Goal: Understand process/instructions: Learn how to perform a task or action

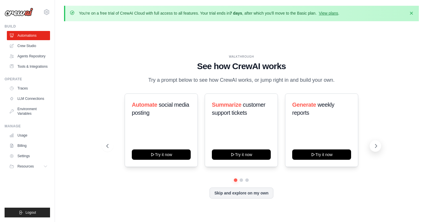
click at [375, 145] on icon at bounding box center [376, 146] width 6 height 6
click at [311, 106] on span "inbound leads" at bounding box center [326, 104] width 34 height 6
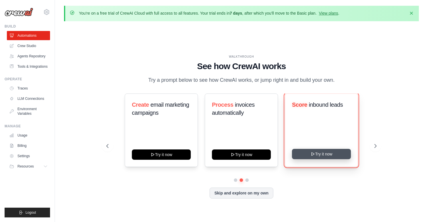
click at [322, 155] on button "Try it now" at bounding box center [322, 154] width 59 height 10
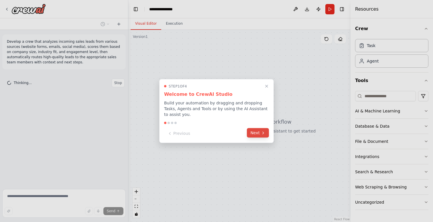
click at [259, 132] on button "Next" at bounding box center [258, 132] width 22 height 9
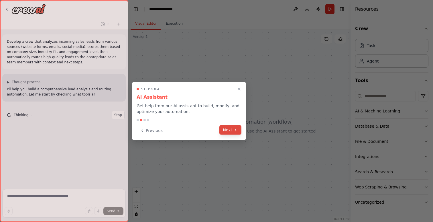
click at [238, 132] on button "Next" at bounding box center [230, 129] width 22 height 9
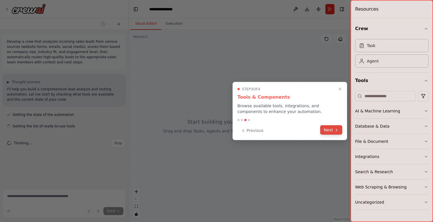
click at [331, 131] on button "Next" at bounding box center [331, 129] width 22 height 9
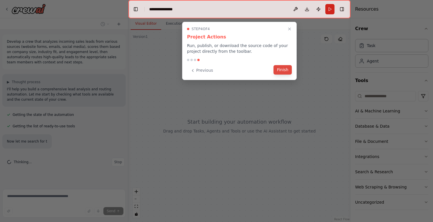
click at [278, 73] on button "Finish" at bounding box center [282, 69] width 18 height 9
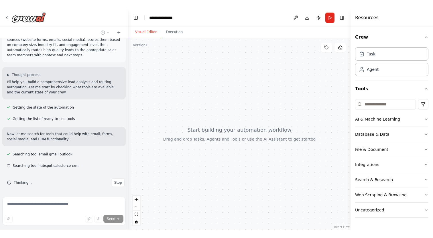
scroll to position [16, 0]
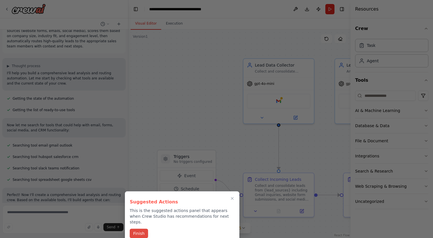
click at [143, 221] on button "Finish" at bounding box center [139, 233] width 18 height 9
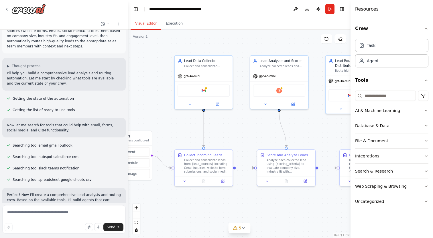
drag, startPoint x: 200, startPoint y: 124, endPoint x: 140, endPoint y: 107, distance: 62.9
click at [140, 106] on div ".deletable-edge-delete-btn { width: 20px; height: 20px; border: 0px solid #ffff…" at bounding box center [239, 134] width 222 height 209
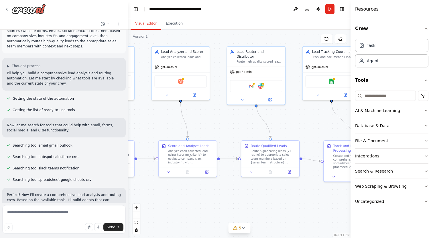
drag, startPoint x: 245, startPoint y: 133, endPoint x: 146, endPoint y: 124, distance: 98.9
click at [146, 124] on div ".deletable-edge-delete-btn { width: 20px; height: 20px; border: 0px solid #ffff…" at bounding box center [239, 134] width 222 height 209
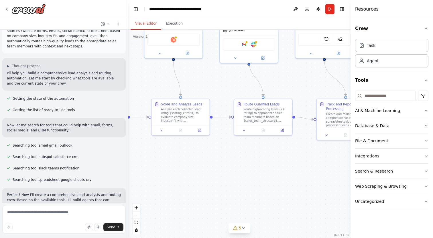
drag, startPoint x: 286, startPoint y: 124, endPoint x: 279, endPoint y: 82, distance: 42.4
click at [279, 82] on div ".deletable-edge-delete-btn { width: 20px; height: 20px; border: 0px solid #ffff…" at bounding box center [239, 134] width 222 height 209
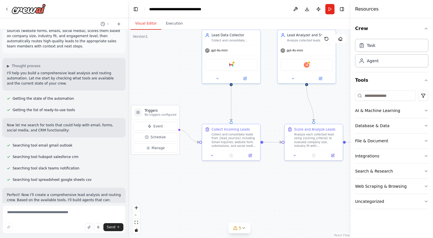
drag, startPoint x: 224, startPoint y: 74, endPoint x: 357, endPoint y: 99, distance: 135.4
click at [350, 99] on div ".deletable-edge-delete-btn { width: 20px; height: 20px; border: 0px solid #ffff…" at bounding box center [239, 134] width 222 height 209
